Goal: Answer question/provide support: Share knowledge or assist other users

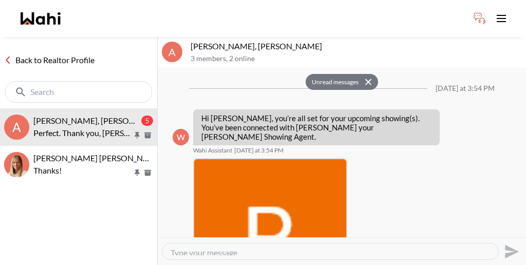
scroll to position [873, 0]
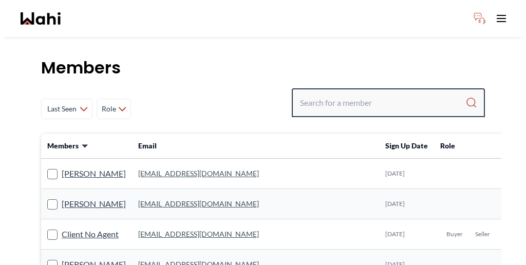
click at [370, 94] on input "Search input" at bounding box center [382, 103] width 165 height 18
paste input "[PERSON_NAME]"
type input "[PERSON_NAME]"
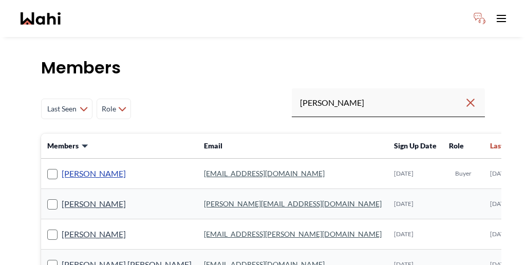
click at [81, 167] on link "[PERSON_NAME]" at bounding box center [94, 173] width 64 height 13
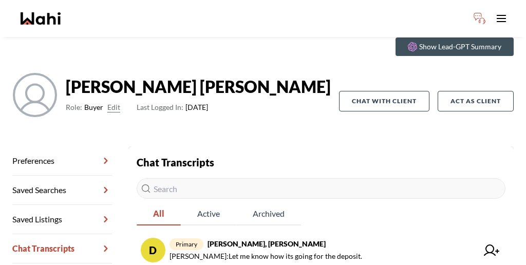
click at [340, 250] on span "[PERSON_NAME] : Let me know how its going for the deposit." at bounding box center [324, 256] width 308 height 12
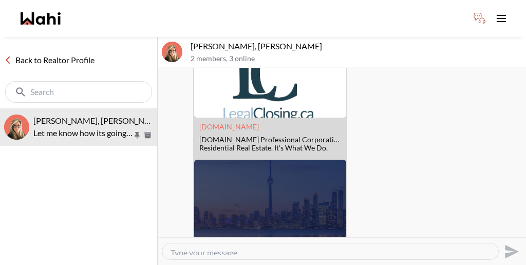
scroll to position [1009, 0]
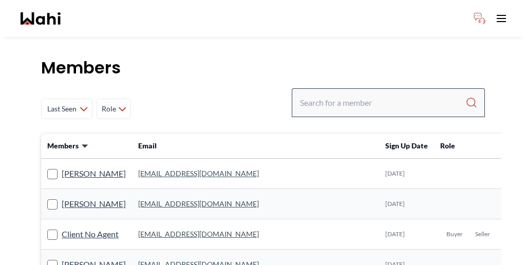
click at [383, 88] on div at bounding box center [388, 102] width 193 height 29
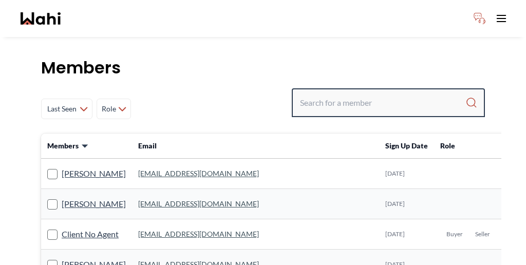
click at [374, 94] on input "Search input" at bounding box center [382, 103] width 165 height 18
paste input "[PERSON_NAME]"
type input "[PERSON_NAME]"
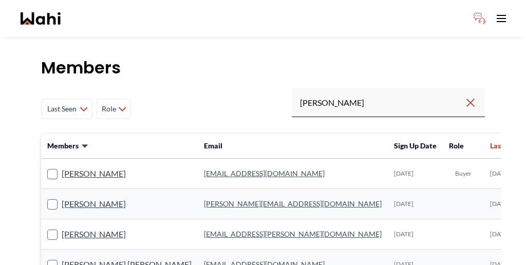
scroll to position [6, 0]
